Goal: Navigation & Orientation: Find specific page/section

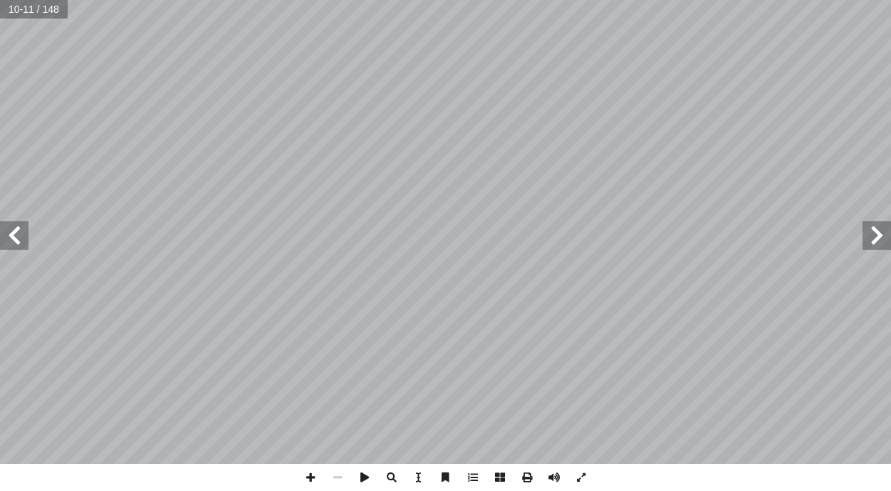
click at [15, 241] on span at bounding box center [14, 235] width 28 height 28
click at [452, 248] on span at bounding box center [876, 235] width 28 height 28
